Goal: Task Accomplishment & Management: Manage account settings

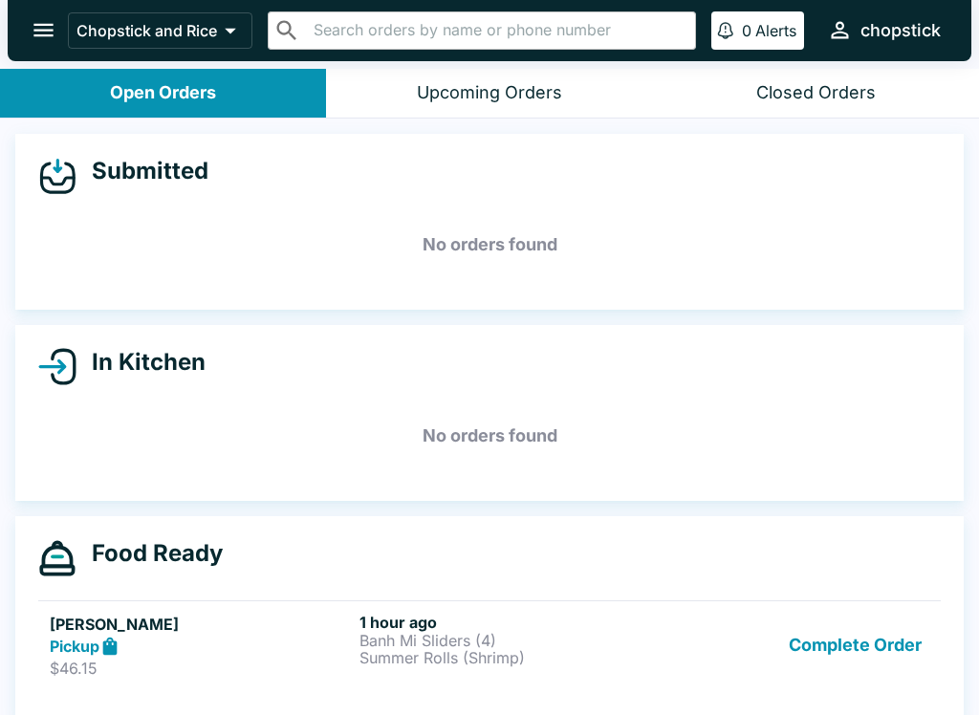
scroll to position [17, 0]
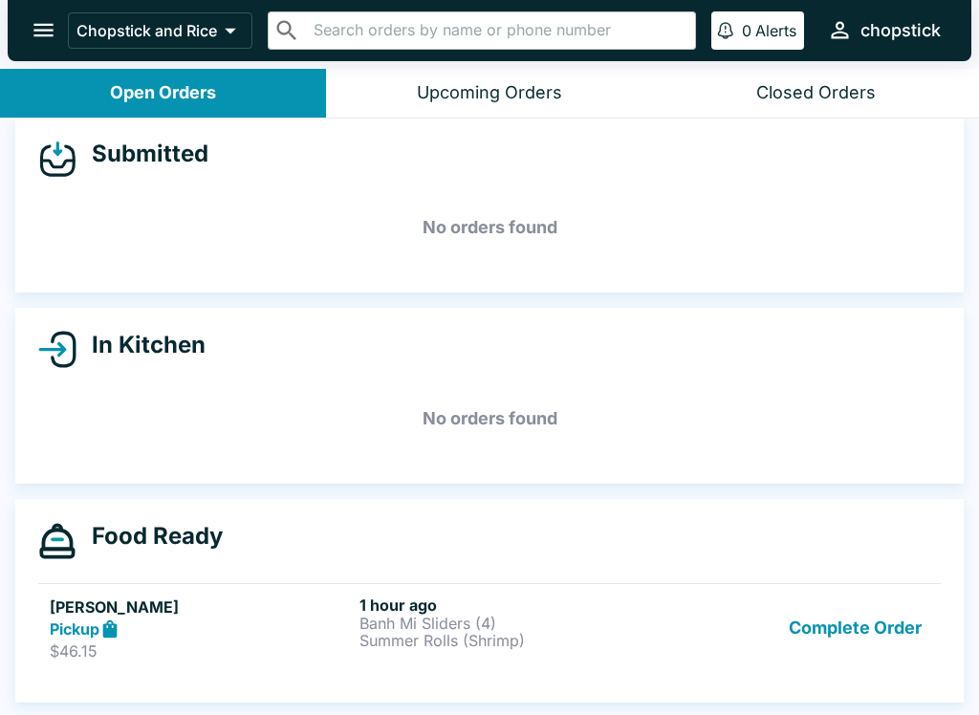
click at [856, 618] on button "Complete Order" at bounding box center [855, 629] width 148 height 66
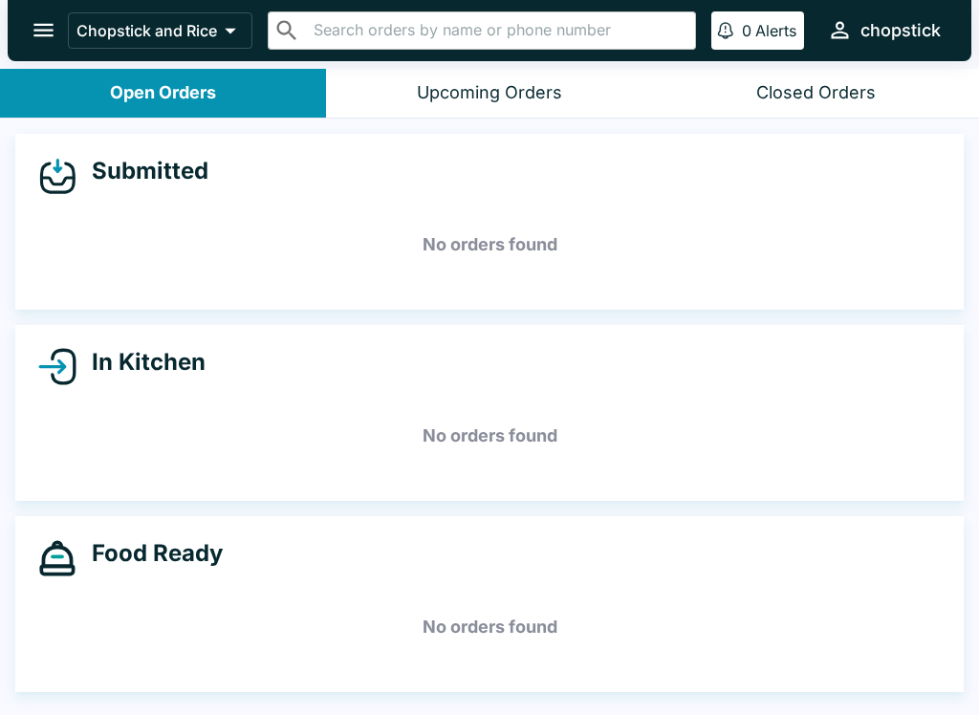
scroll to position [0, 0]
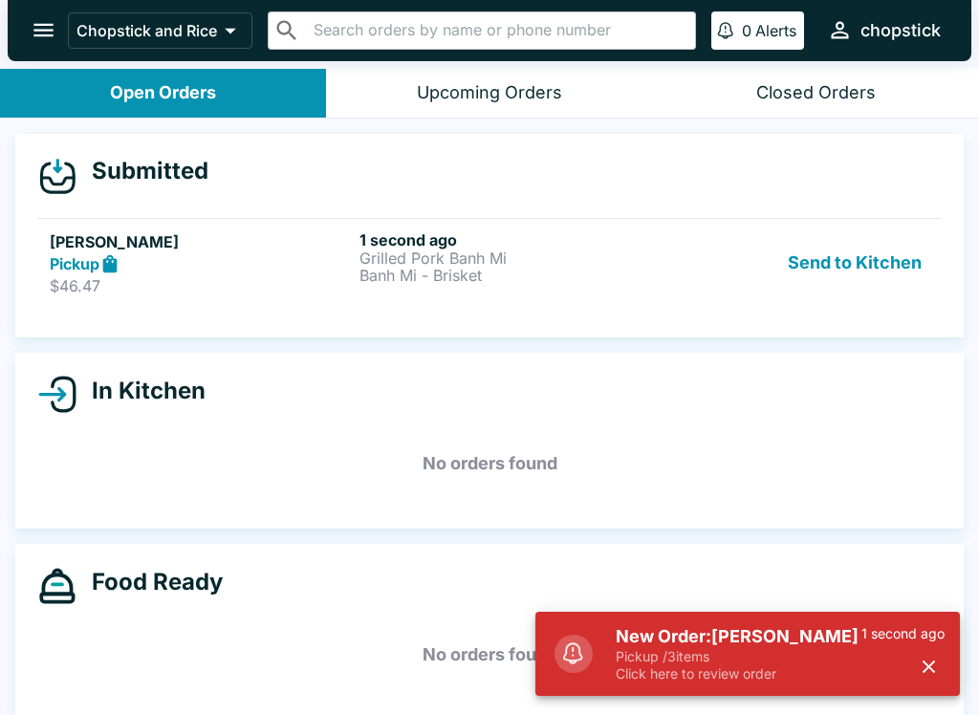
click at [412, 279] on p "Banh Mi - Brisket" at bounding box center [510, 275] width 302 height 17
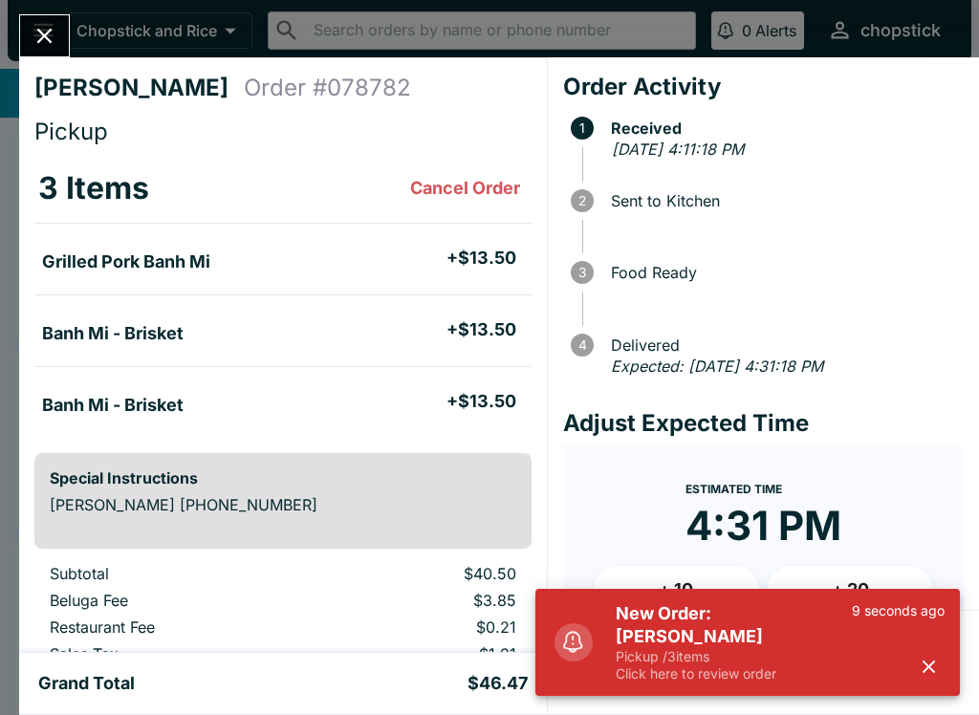
click at [734, 625] on h5 "New Order: [PERSON_NAME]" at bounding box center [734, 625] width 236 height 46
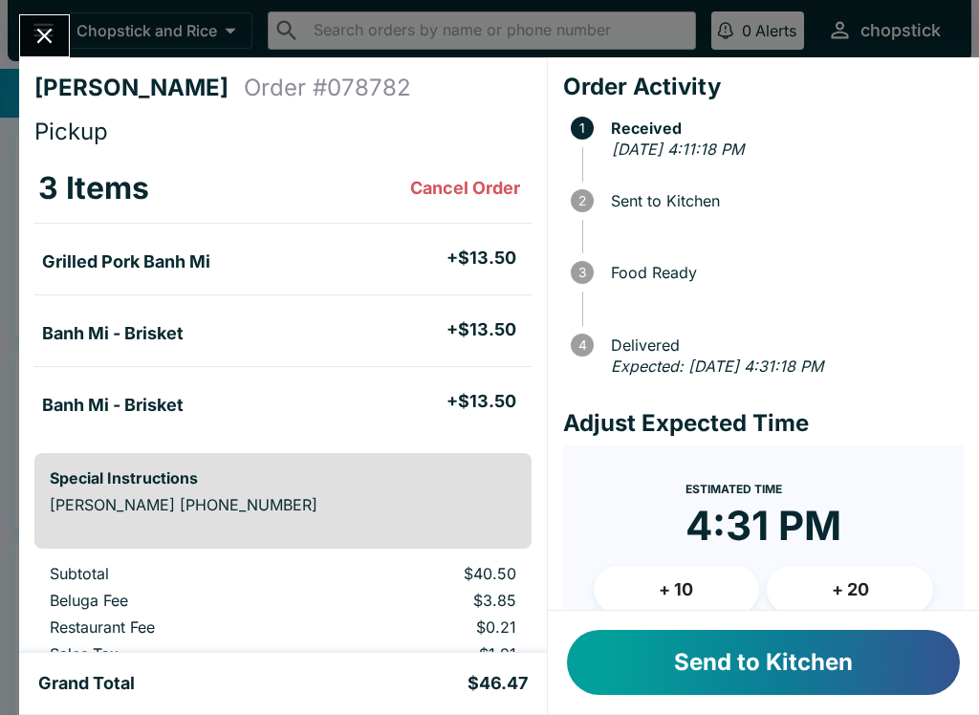
click at [791, 677] on button "Send to Kitchen" at bounding box center [763, 662] width 393 height 65
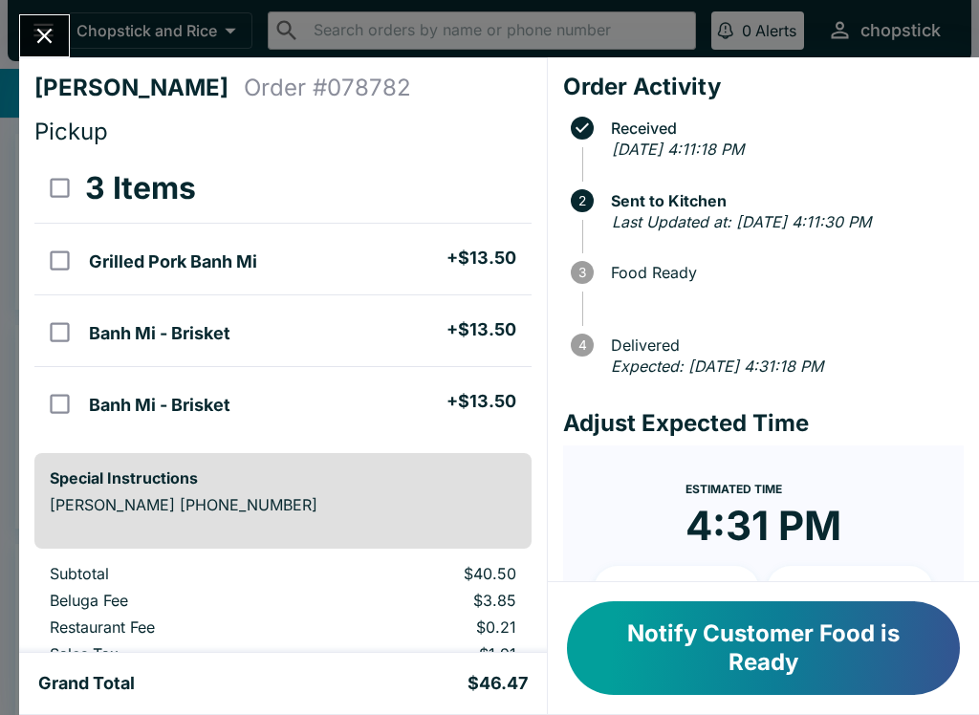
click at [30, 26] on button "Close" at bounding box center [44, 35] width 49 height 41
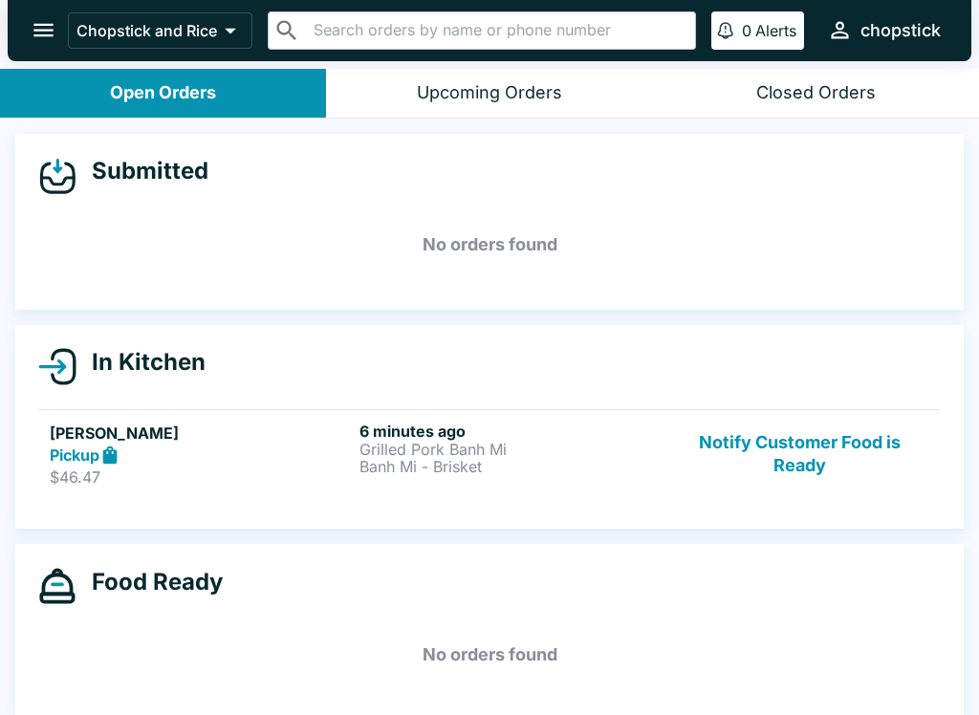
click at [366, 427] on h6 "6 minutes ago" at bounding box center [510, 431] width 302 height 19
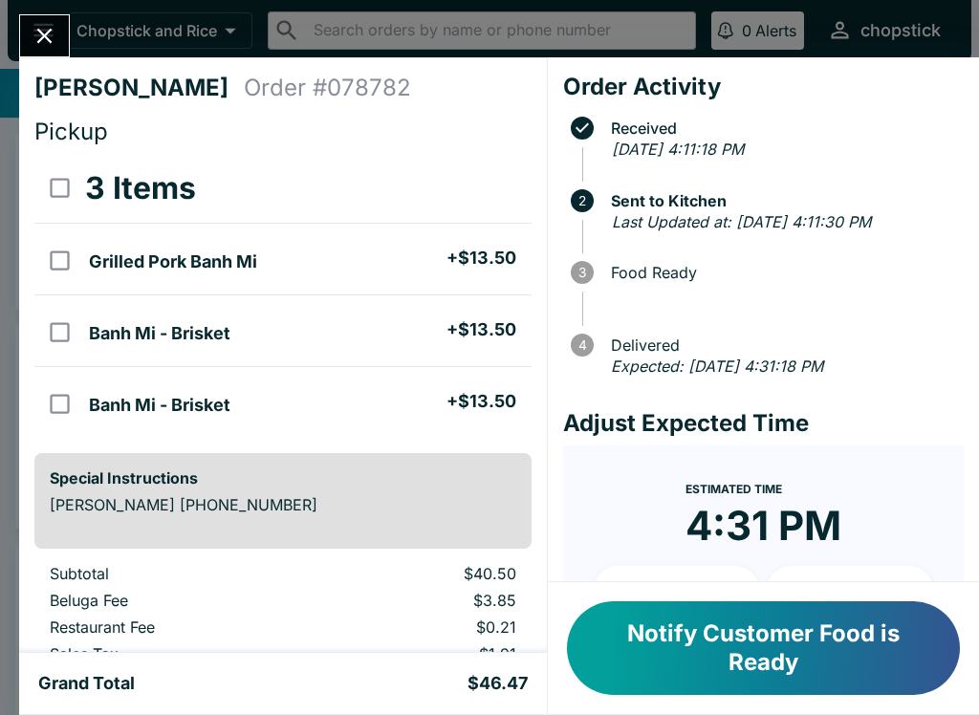
click at [715, 687] on button "Notify Customer Food is Ready" at bounding box center [763, 648] width 393 height 94
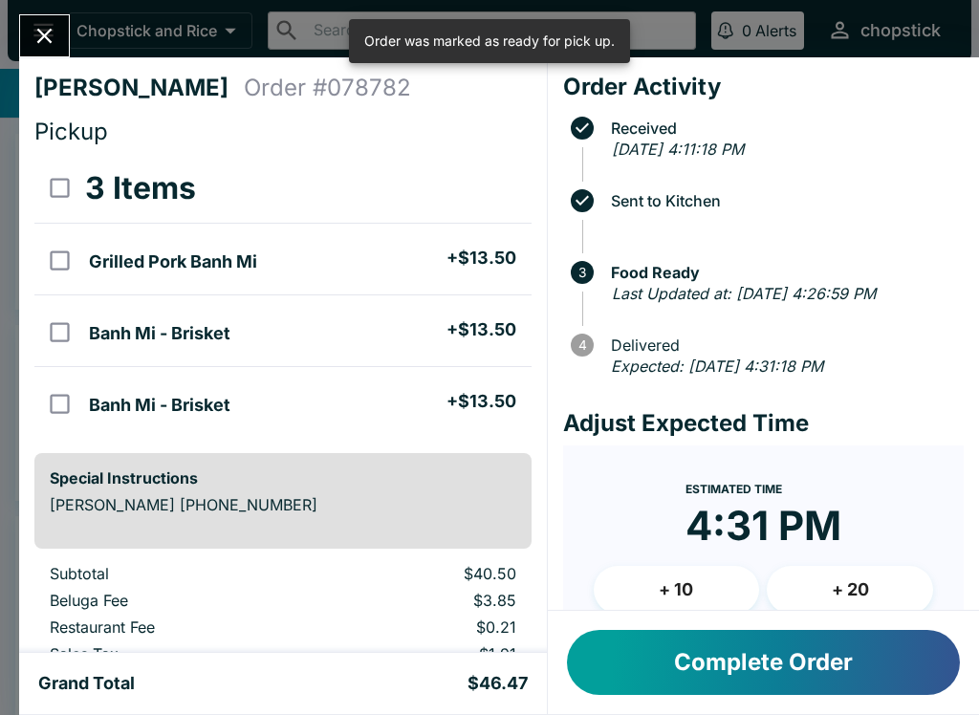
click at [42, 16] on button "Close" at bounding box center [44, 35] width 49 height 41
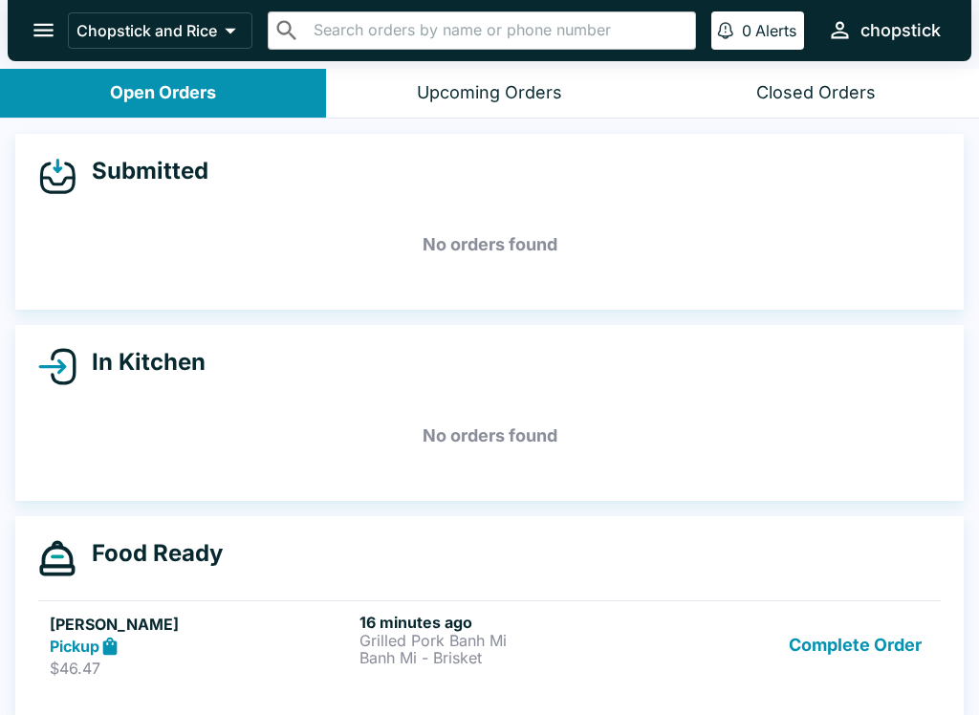
click at [896, 639] on button "Complete Order" at bounding box center [855, 646] width 148 height 66
click at [888, 643] on button "Complete Order" at bounding box center [855, 646] width 148 height 66
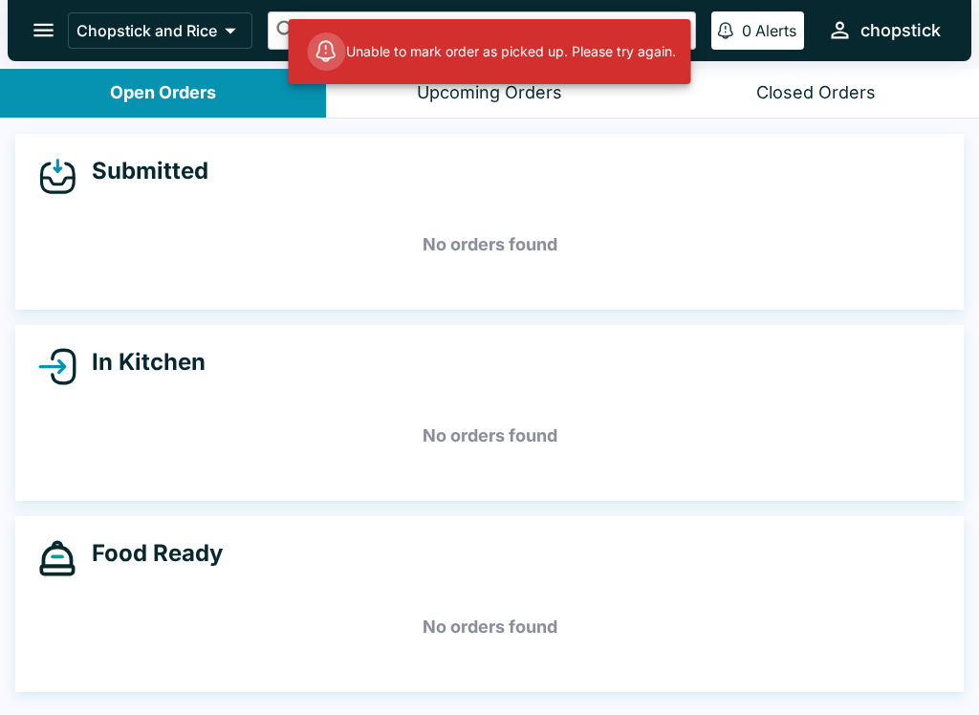
click at [657, 643] on h5 "No orders found" at bounding box center [489, 627] width 902 height 69
